Goal: Task Accomplishment & Management: Manage account settings

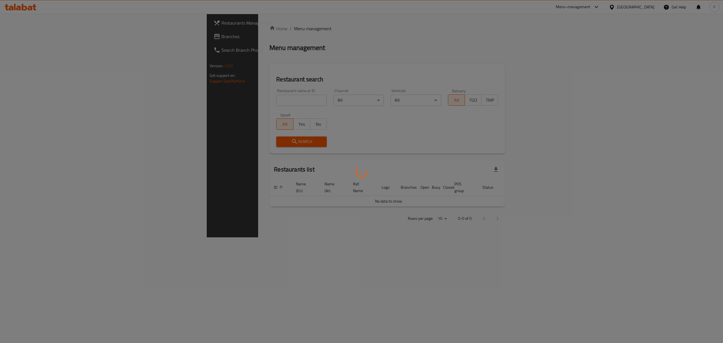
click at [623, 6] on div at bounding box center [361, 171] width 723 height 343
click at [620, 7] on div at bounding box center [361, 171] width 723 height 343
click at [618, 8] on div at bounding box center [361, 171] width 723 height 343
click at [589, 59] on div at bounding box center [361, 171] width 723 height 343
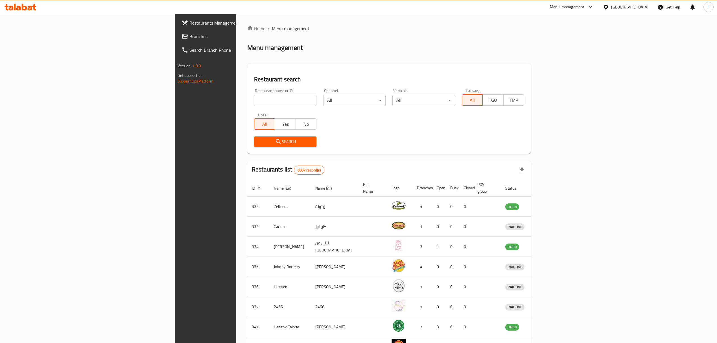
click at [604, 14] on div "​ Menu-management [GEOGRAPHIC_DATA] Get Help F Restaurants Management Branches …" at bounding box center [358, 178] width 717 height 329
click at [594, 8] on icon at bounding box center [590, 7] width 7 height 7
click at [541, 110] on div "Store Management" at bounding box center [554, 112] width 33 height 6
